Goal: Information Seeking & Learning: Learn about a topic

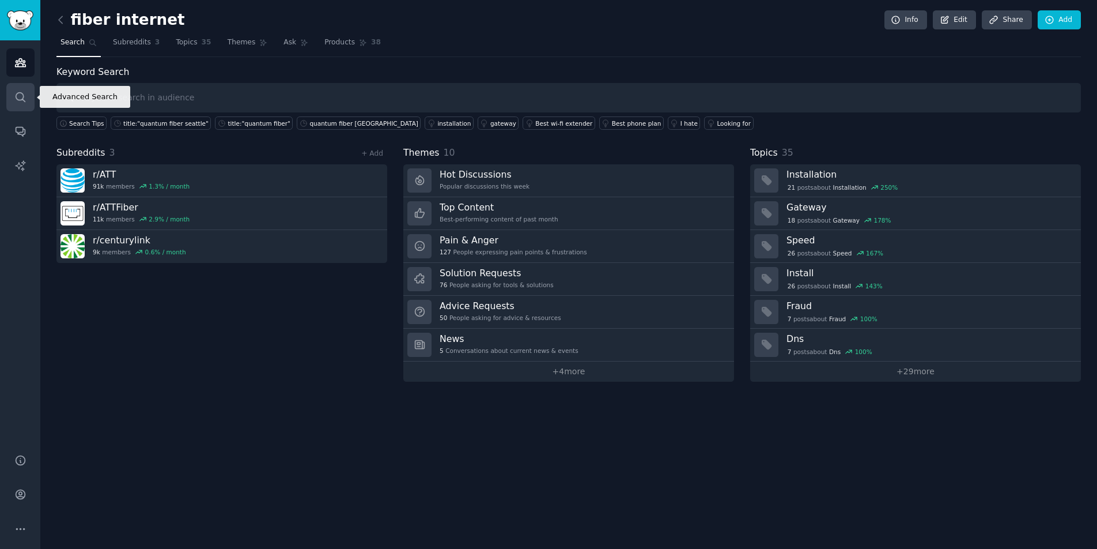
click at [17, 94] on icon "Sidebar" at bounding box center [20, 97] width 12 height 12
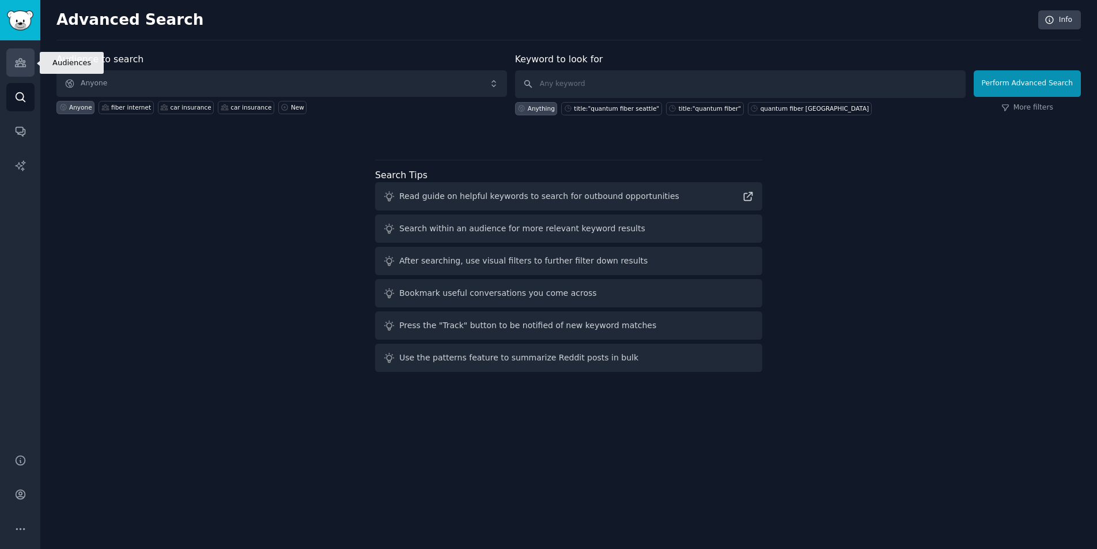
click at [29, 56] on link "Audiences" at bounding box center [20, 62] width 28 height 28
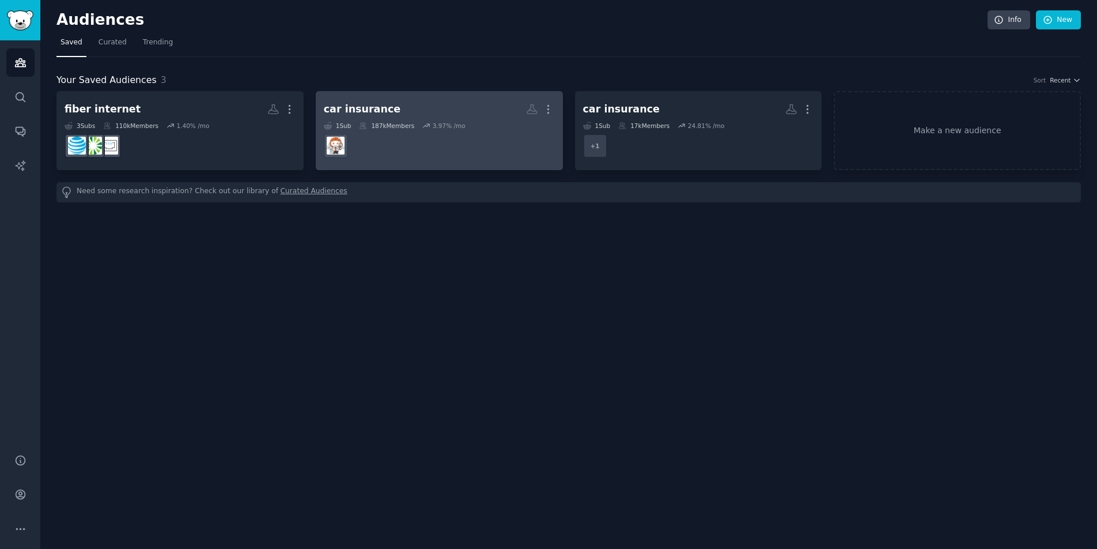
click at [421, 137] on dd "r/Insurance" at bounding box center [439, 146] width 231 height 32
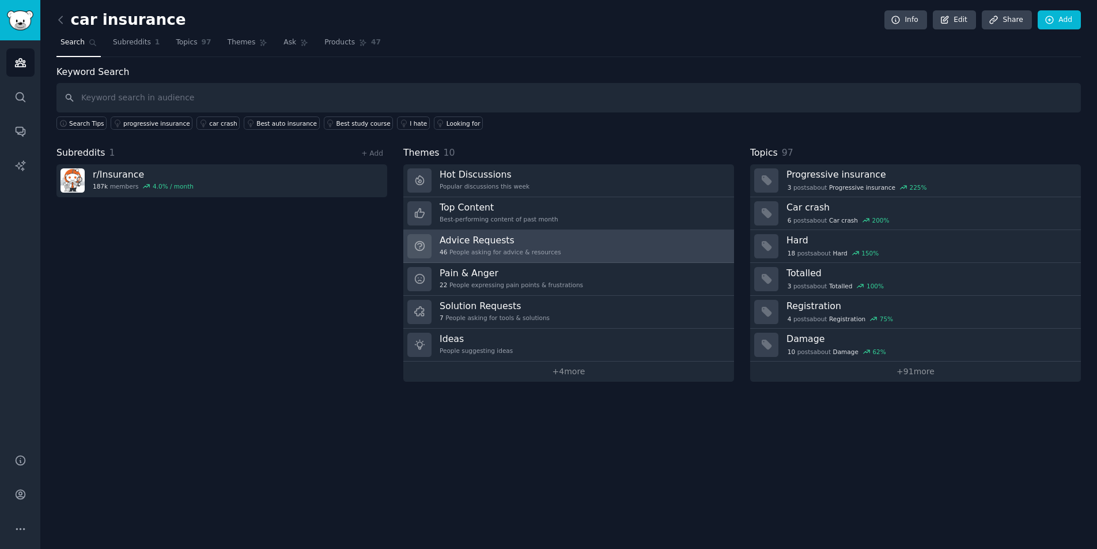
click at [463, 247] on div "Advice Requests 46 People asking for advice & resources" at bounding box center [501, 246] width 122 height 24
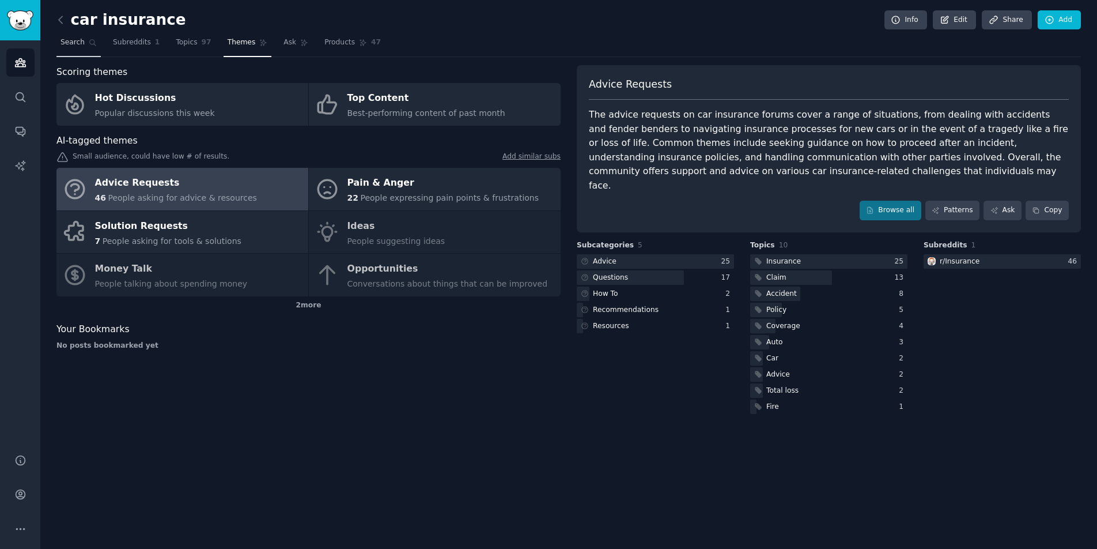
click at [86, 43] on link "Search" at bounding box center [78, 45] width 44 height 24
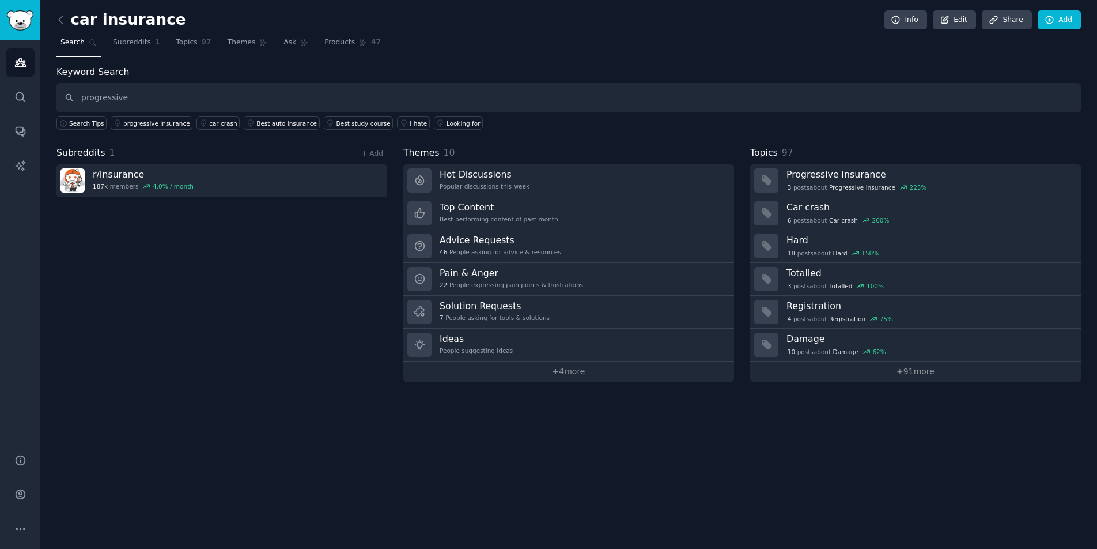
type input "progressive"
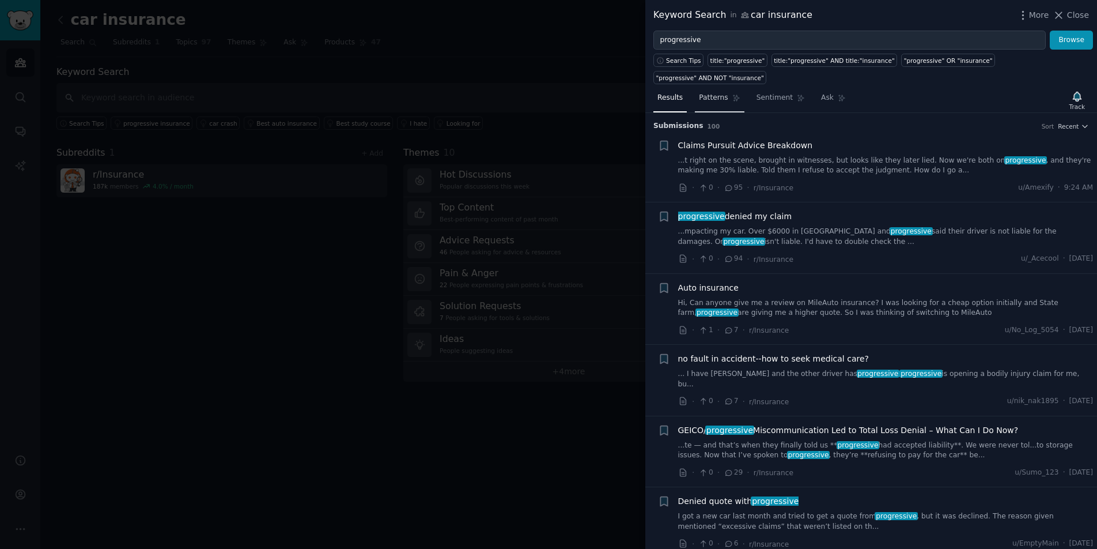
click at [716, 81] on link ""progressive" AND NOT "insurance"" at bounding box center [710, 77] width 113 height 13
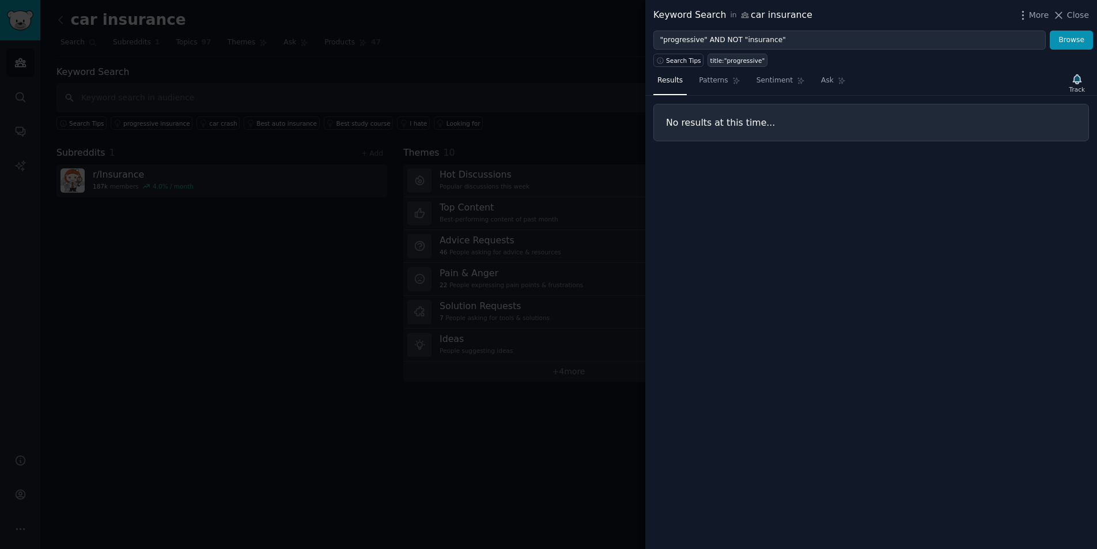
click at [750, 59] on div "title:"progressive"" at bounding box center [738, 60] width 55 height 8
type input "title:"progressive""
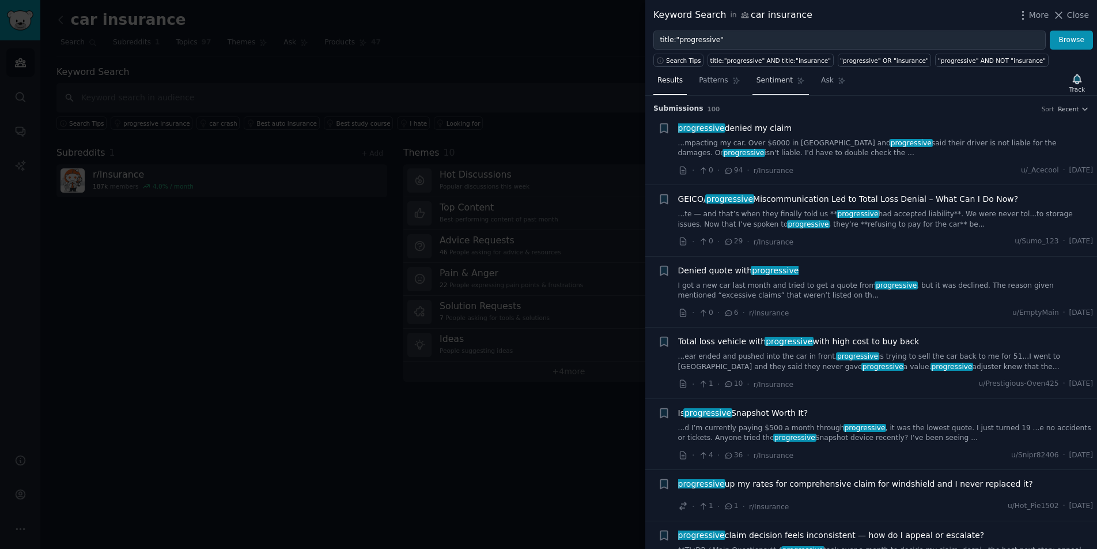
click at [777, 82] on span "Sentiment" at bounding box center [775, 81] width 36 height 10
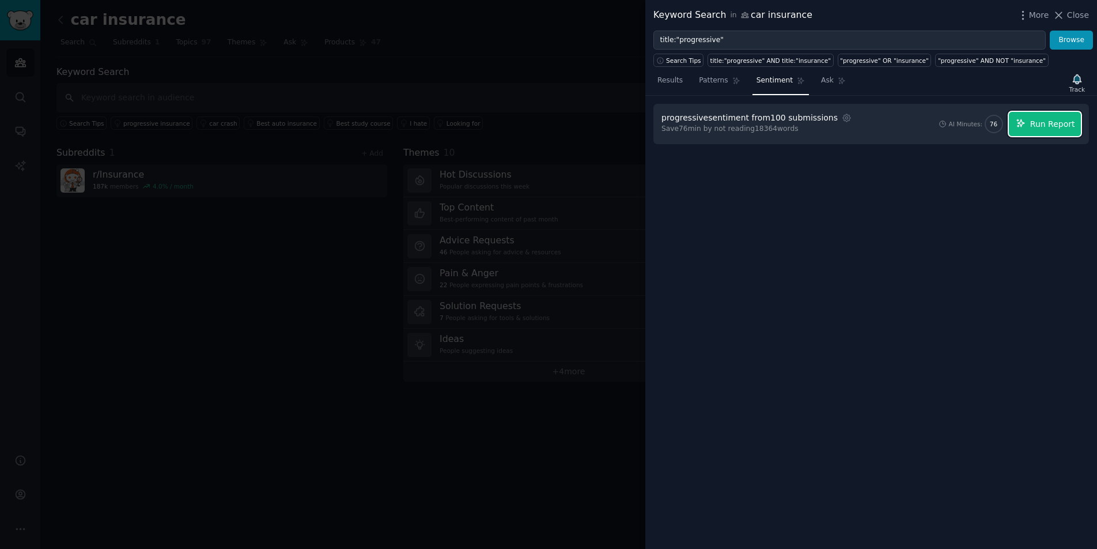
click at [1041, 131] on button "Run Report" at bounding box center [1045, 124] width 72 height 24
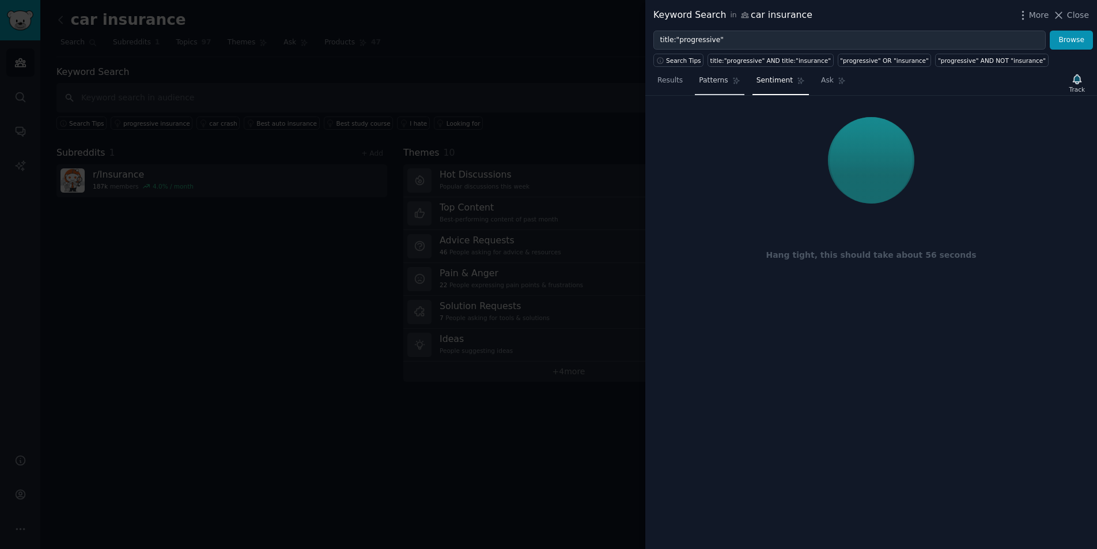
click at [723, 79] on span "Patterns" at bounding box center [713, 81] width 29 height 10
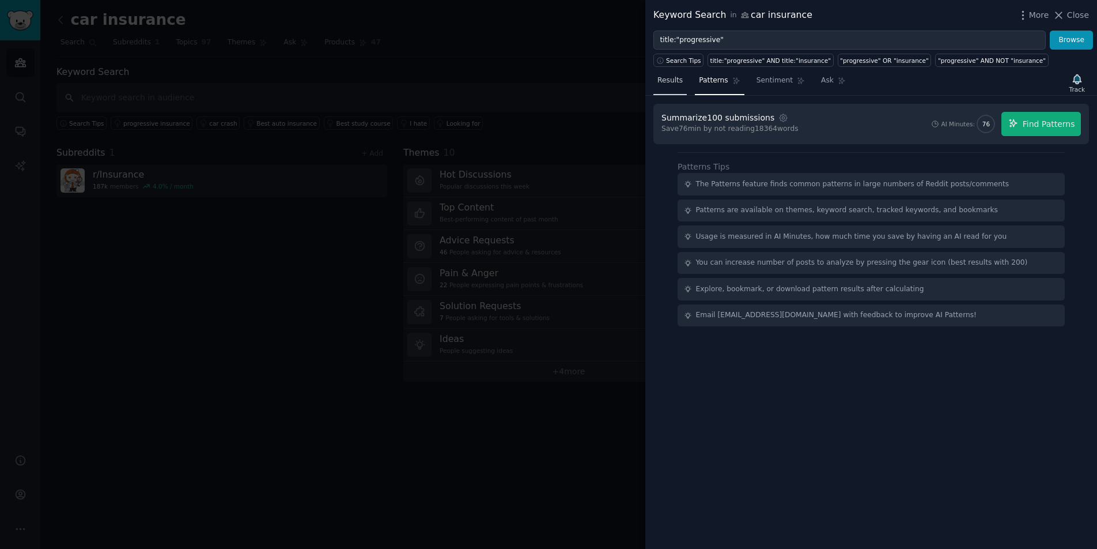
click at [662, 82] on span "Results" at bounding box center [670, 81] width 25 height 10
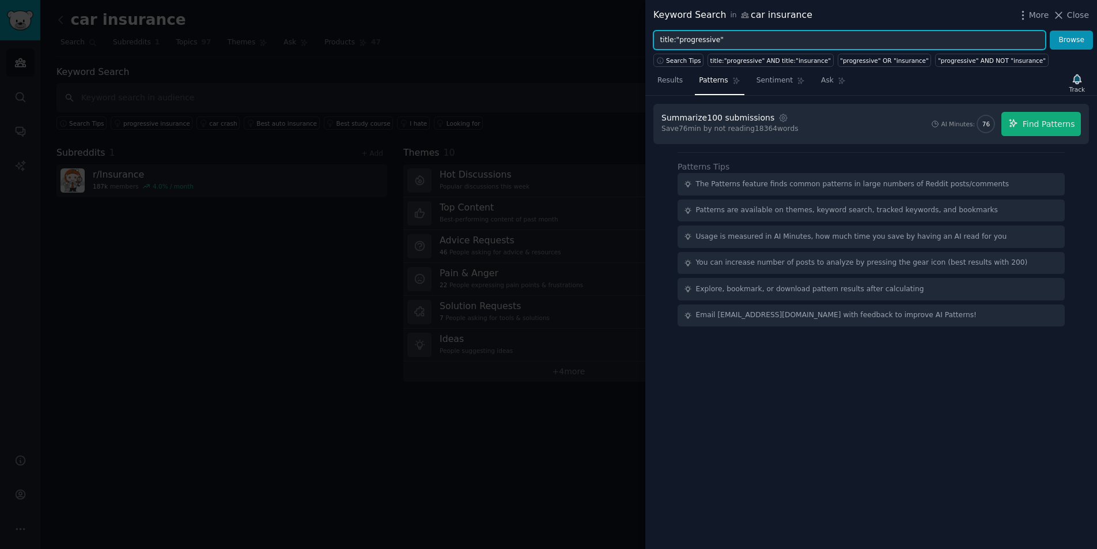
click at [709, 39] on input "title:"progressive"" at bounding box center [850, 41] width 393 height 20
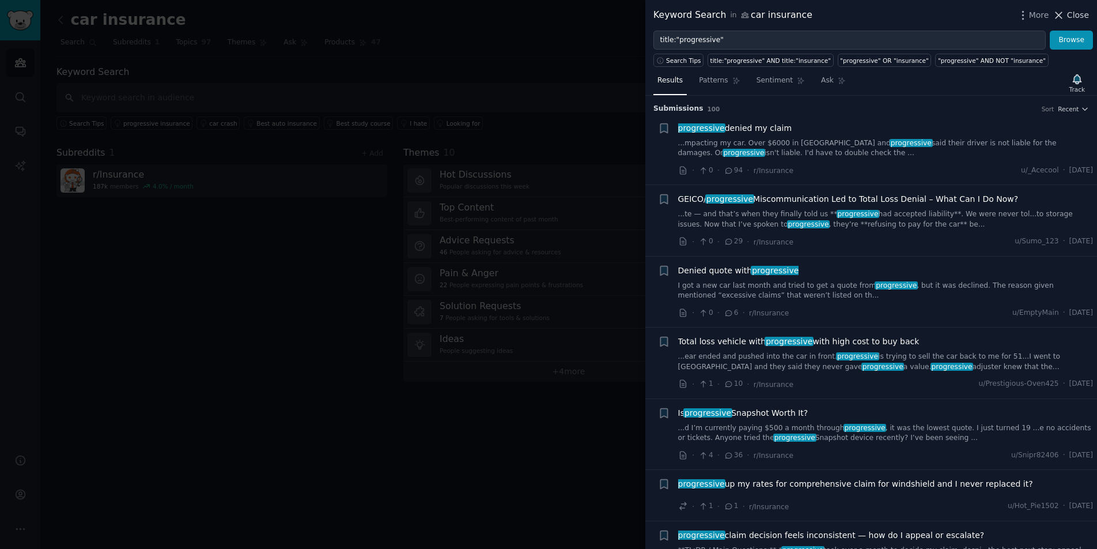
click at [1073, 18] on span "Close" at bounding box center [1078, 15] width 22 height 12
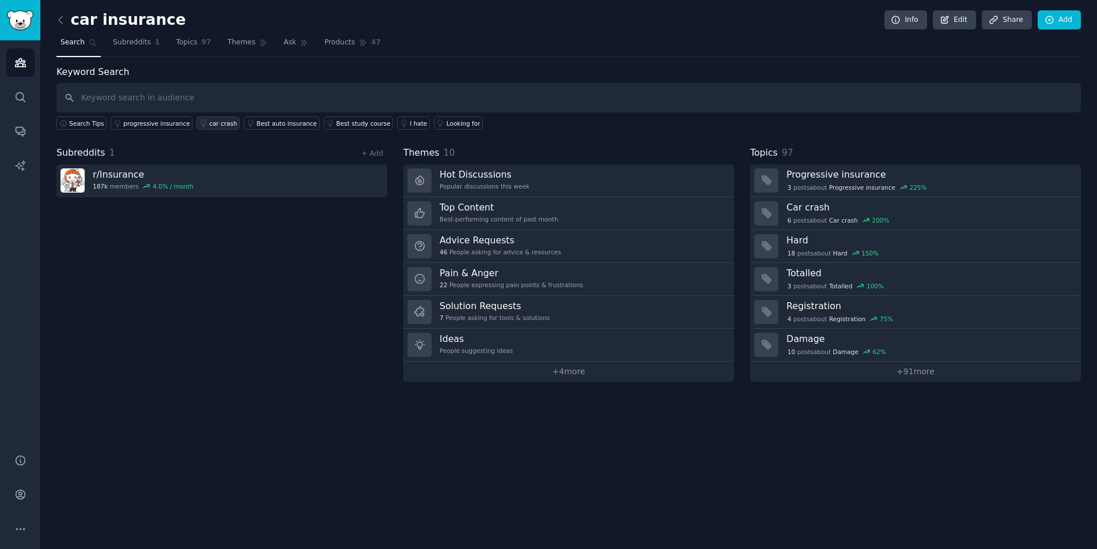
click at [222, 122] on div "car crash" at bounding box center [223, 123] width 28 height 8
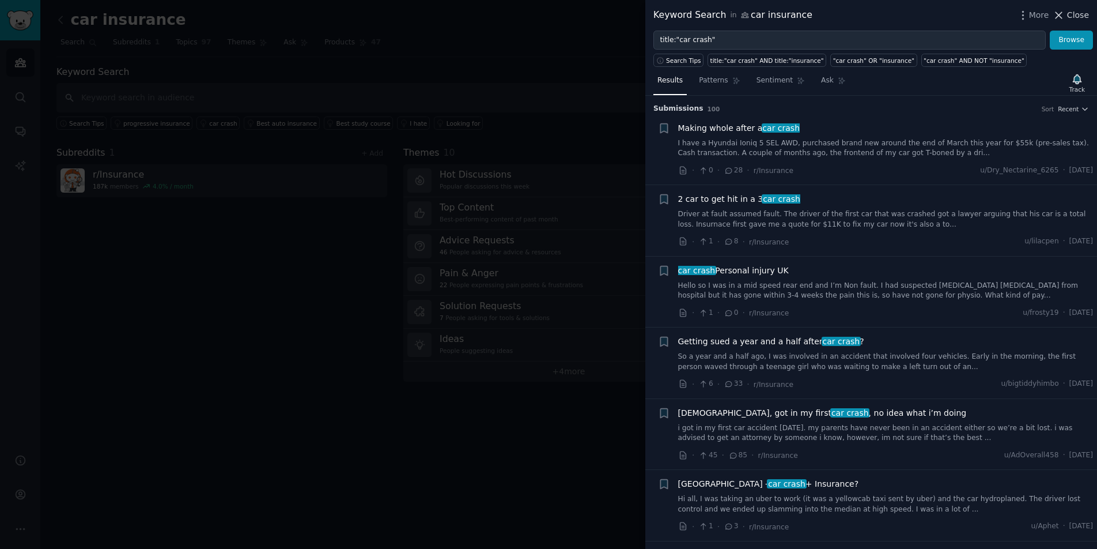
click at [1079, 16] on span "Close" at bounding box center [1078, 15] width 22 height 12
click at [1068, 14] on link "Add" at bounding box center [1059, 20] width 43 height 20
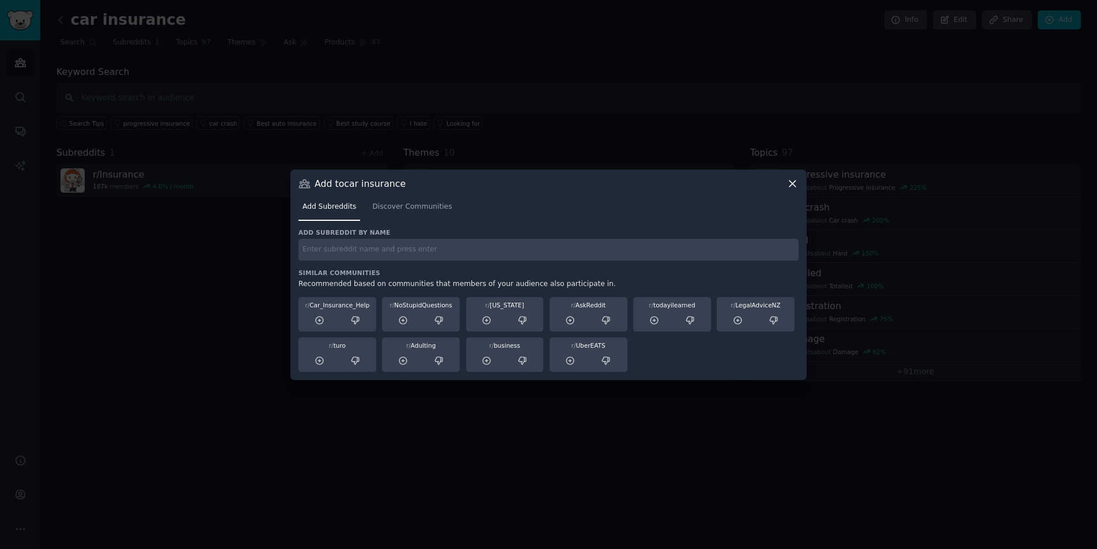
click at [569, 94] on div at bounding box center [548, 274] width 1097 height 549
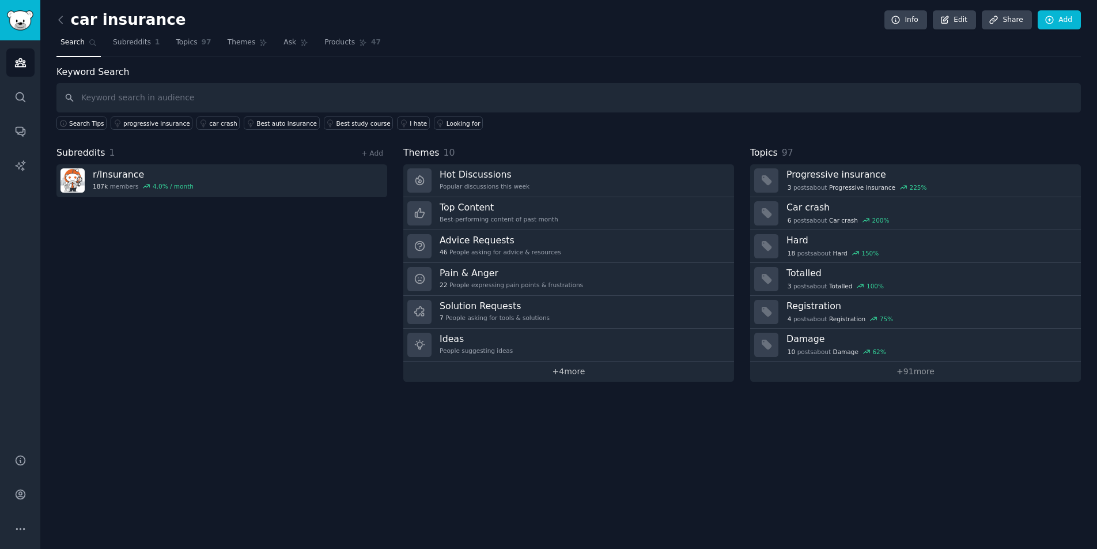
click at [565, 378] on link "+ 4 more" at bounding box center [568, 371] width 331 height 20
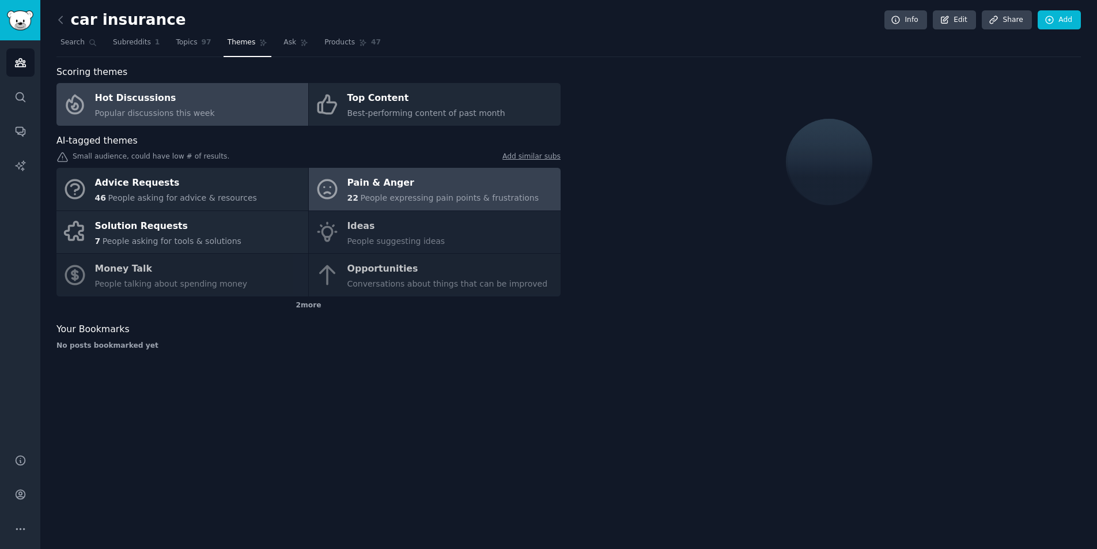
click at [369, 194] on span "People expressing pain points & frustrations" at bounding box center [449, 197] width 179 height 9
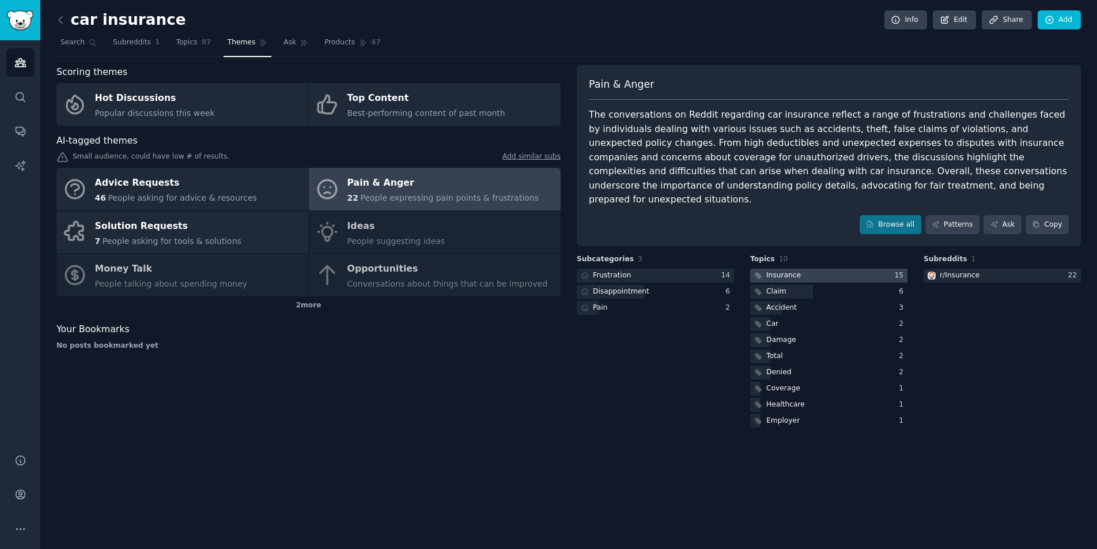
click at [817, 269] on div at bounding box center [828, 276] width 157 height 14
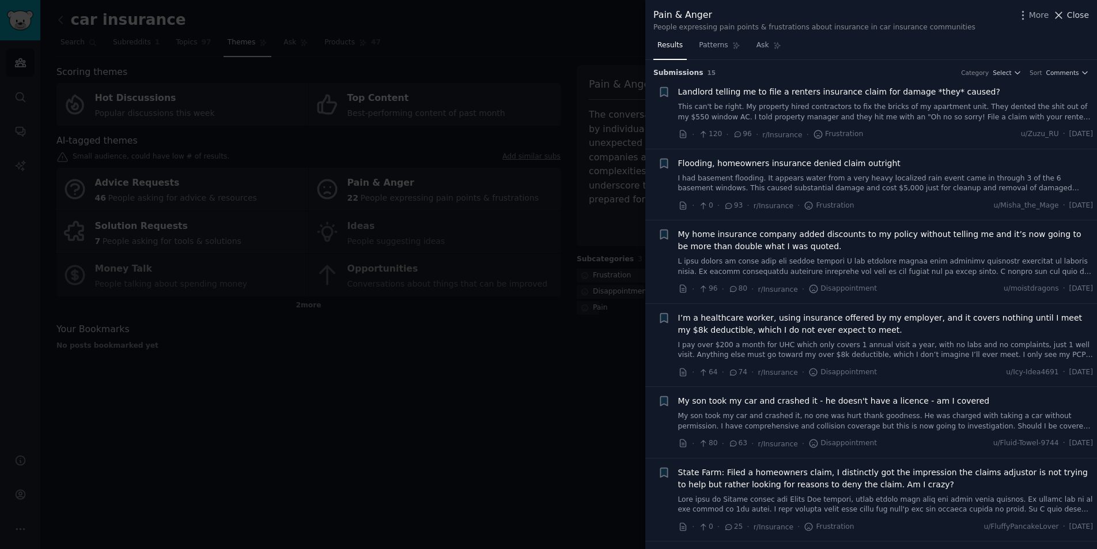
click at [1078, 16] on span "Close" at bounding box center [1078, 15] width 22 height 12
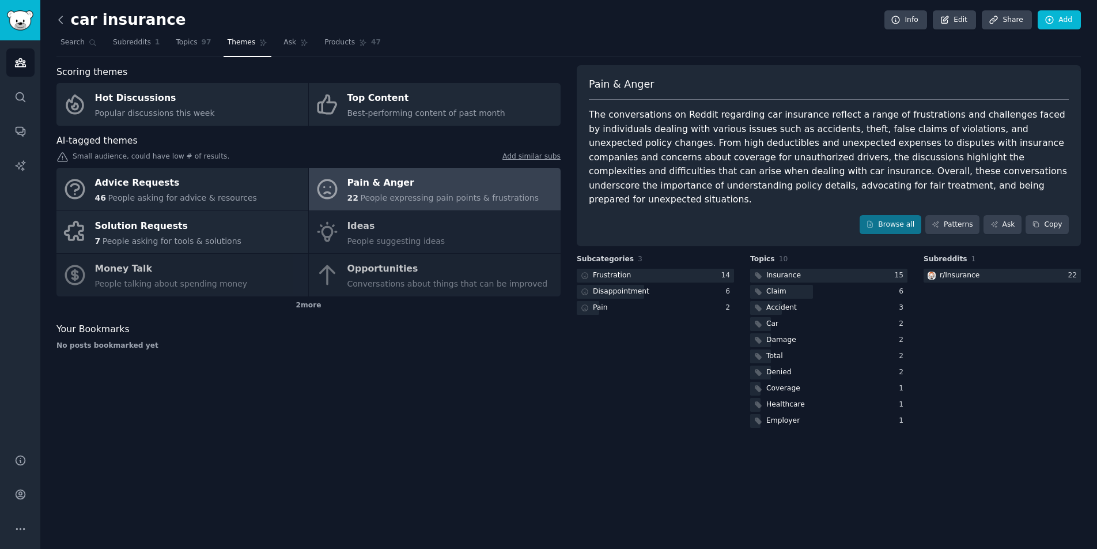
click at [61, 20] on icon at bounding box center [61, 20] width 12 height 12
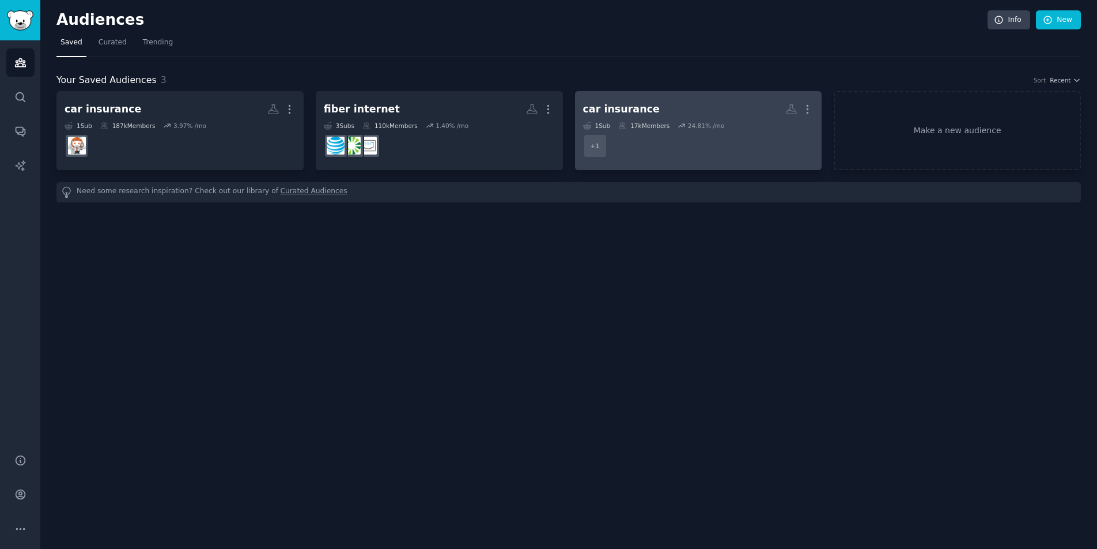
click at [655, 146] on dd "r/Car_Insurance_Help + 1" at bounding box center [698, 146] width 231 height 32
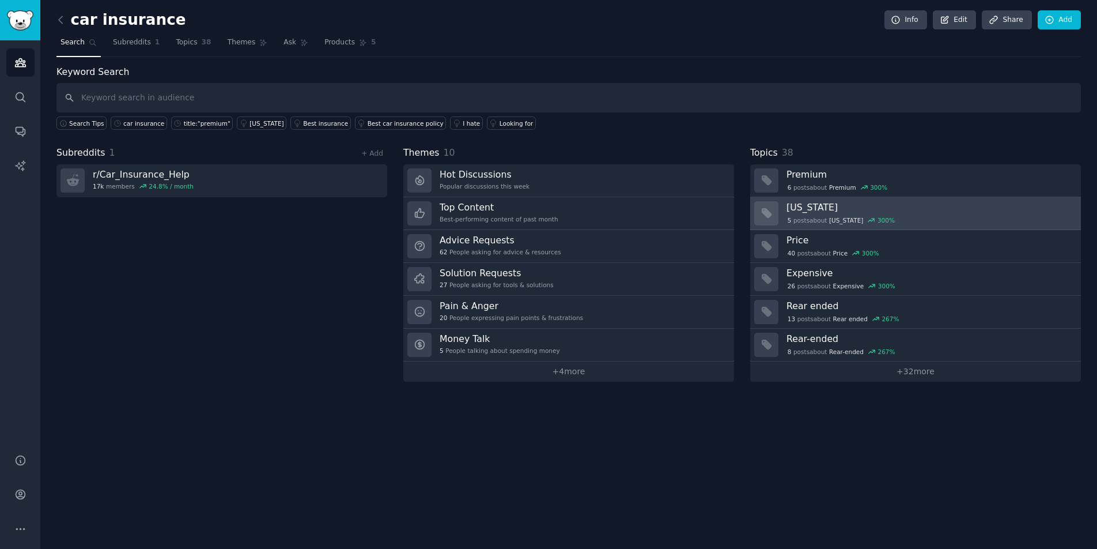
click at [811, 214] on div "5 post s about [US_STATE] 300 %" at bounding box center [930, 219] width 286 height 12
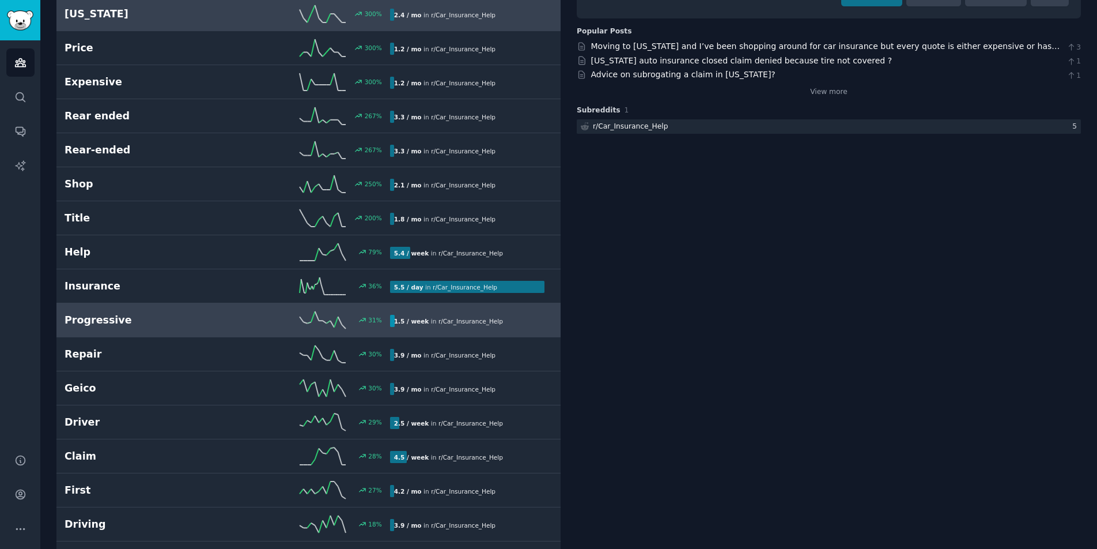
click at [186, 330] on link "Progressive 31 % 1.5 / week in r/ Car_Insurance_Help 31% increase in mentions r…" at bounding box center [308, 320] width 504 height 34
